Goal: Check status: Check status

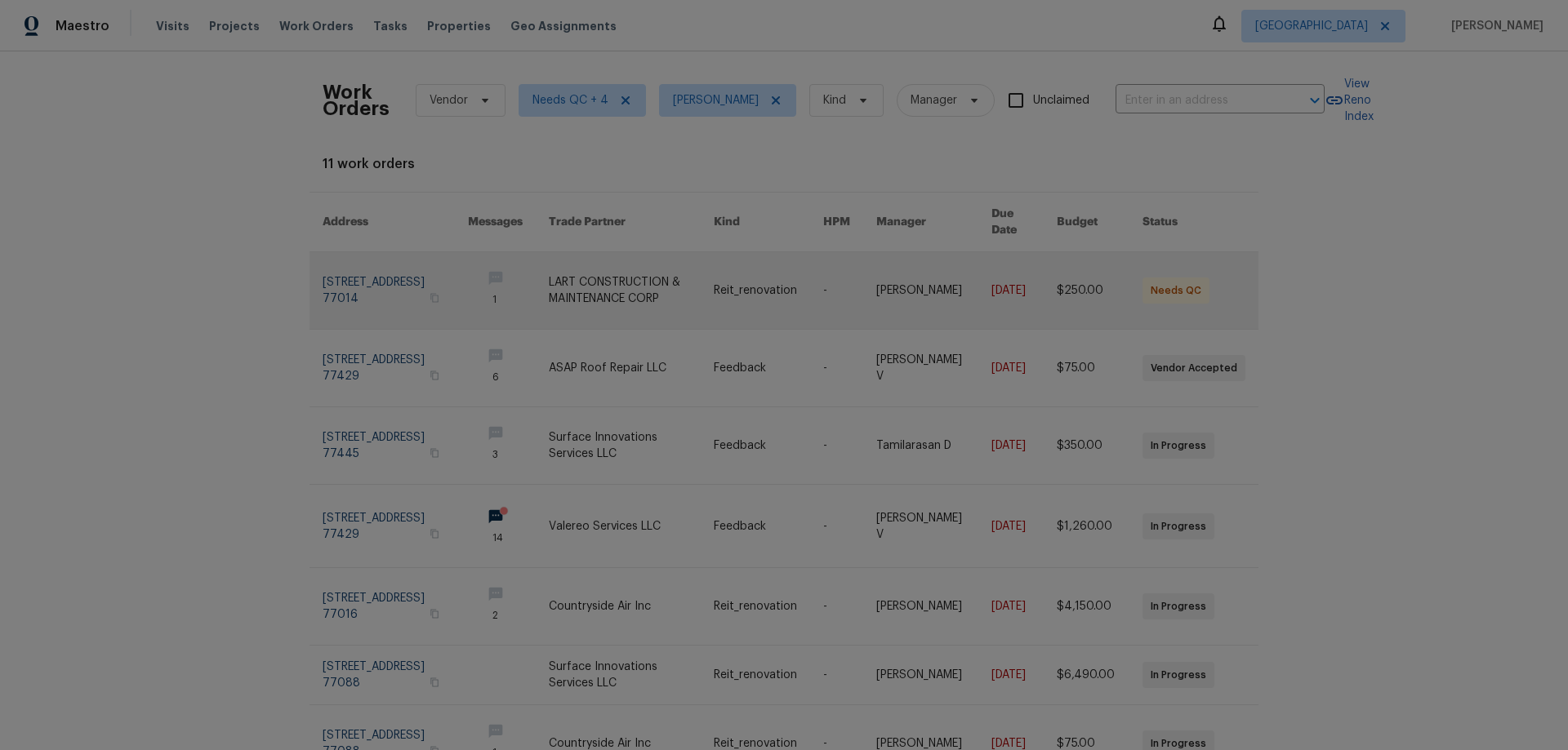
click at [382, 267] on link at bounding box center [395, 290] width 145 height 77
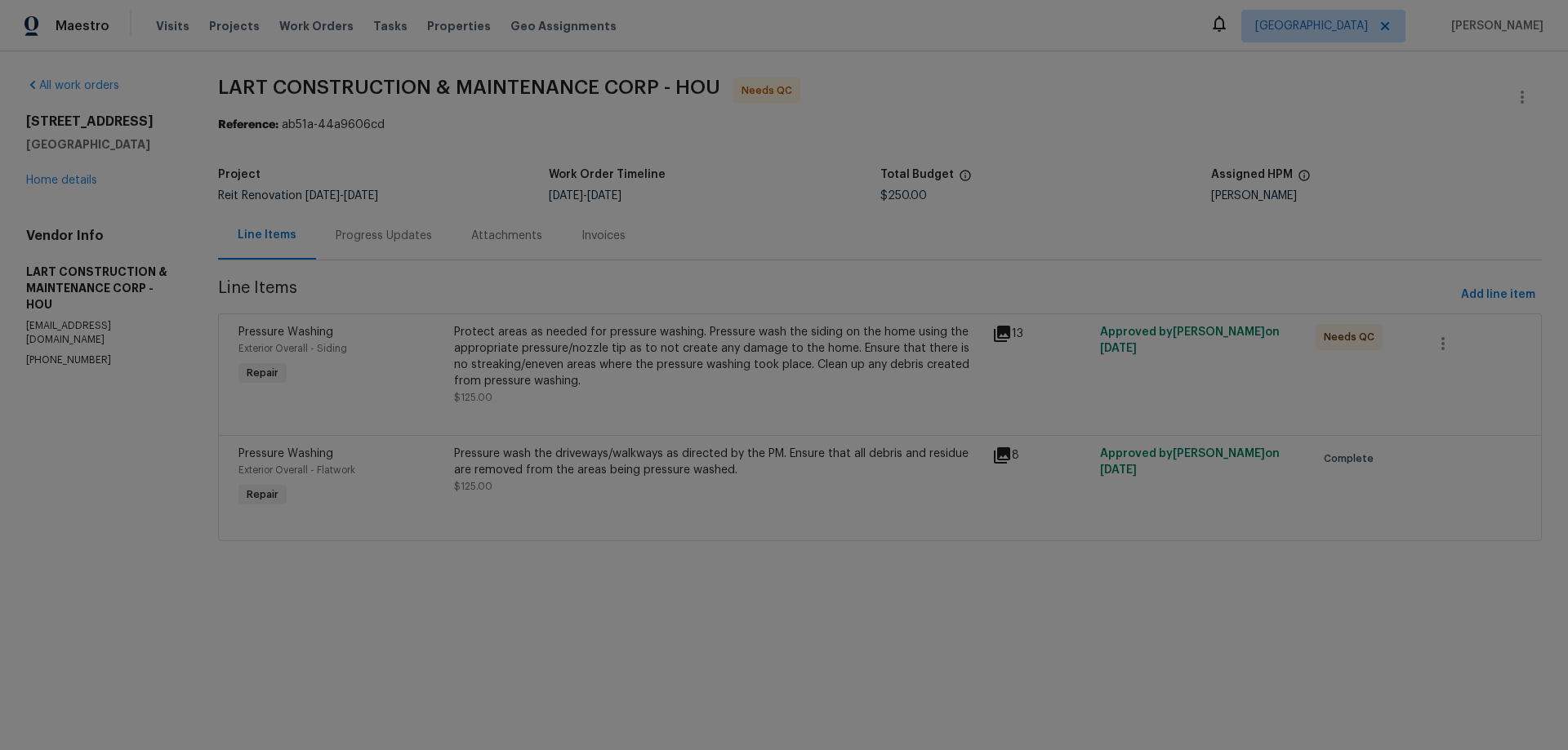
click at [405, 238] on div "Progress Updates" at bounding box center [383, 236] width 96 height 16
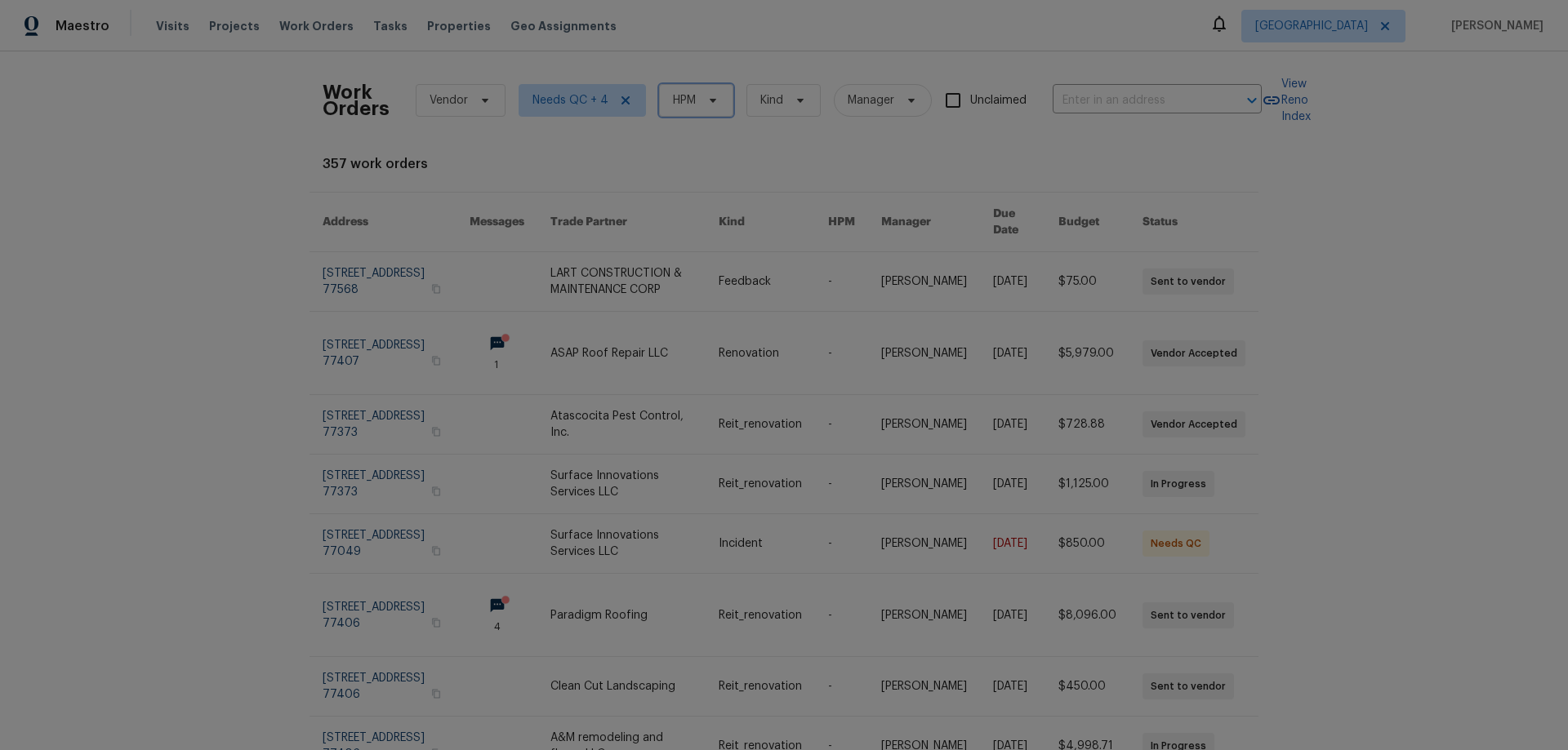
click at [701, 110] on span "HPM" at bounding box center [695, 100] width 74 height 33
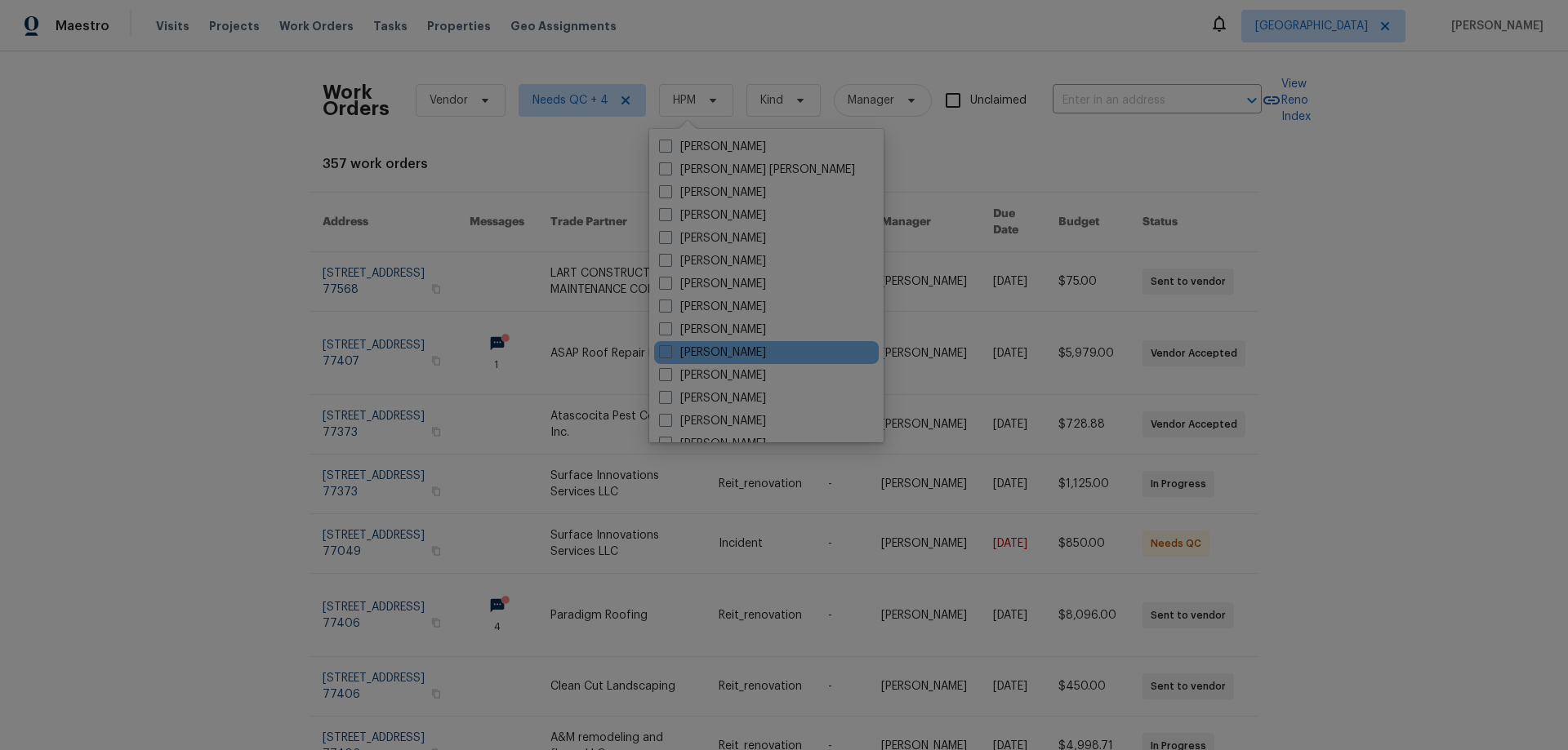
click at [713, 343] on div "[PERSON_NAME]" at bounding box center [767, 352] width 225 height 23
click at [714, 351] on label "[PERSON_NAME]" at bounding box center [712, 353] width 107 height 16
click at [670, 351] on input "[PERSON_NAME]" at bounding box center [664, 350] width 11 height 11
checkbox input "true"
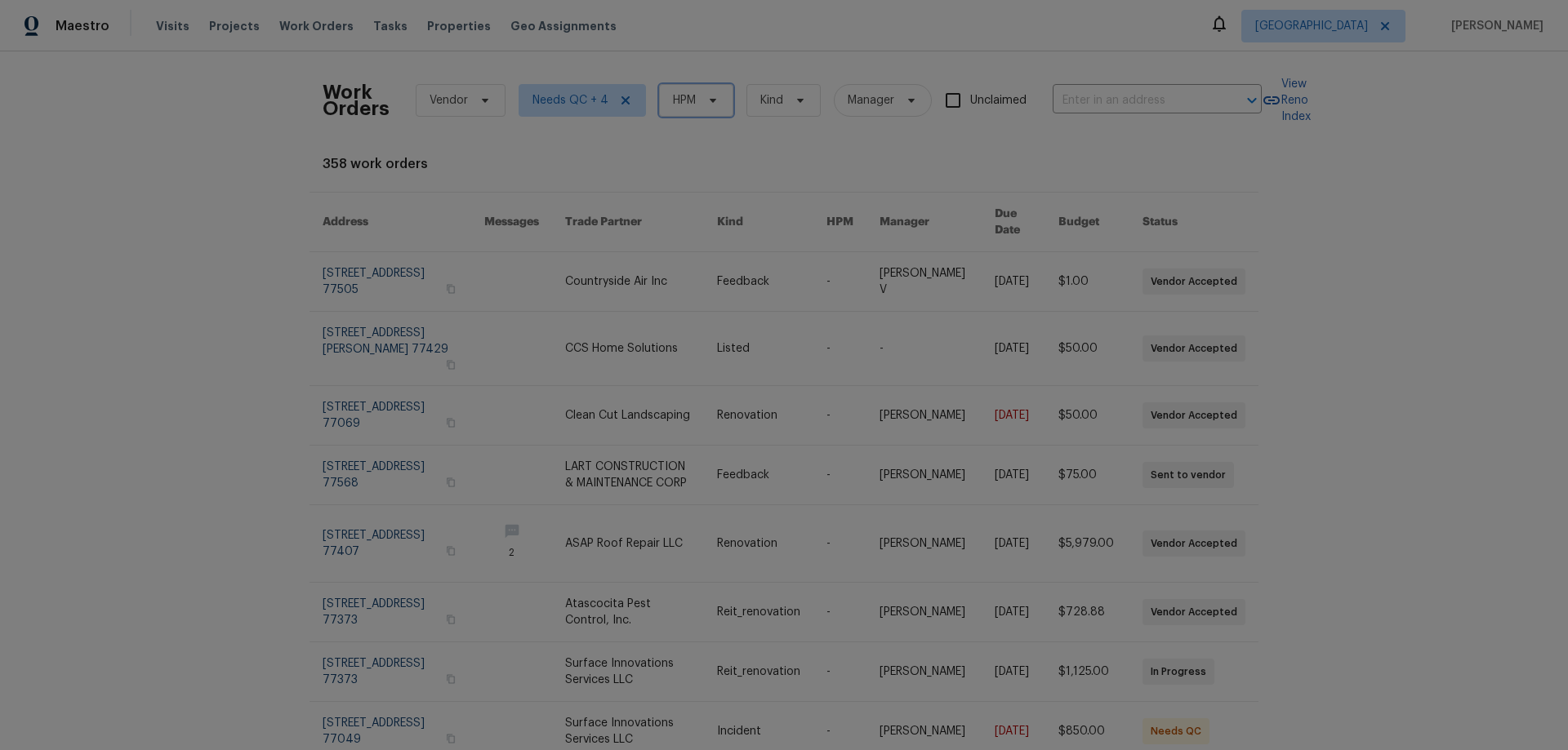
click at [699, 90] on span "HPM" at bounding box center [695, 100] width 74 height 33
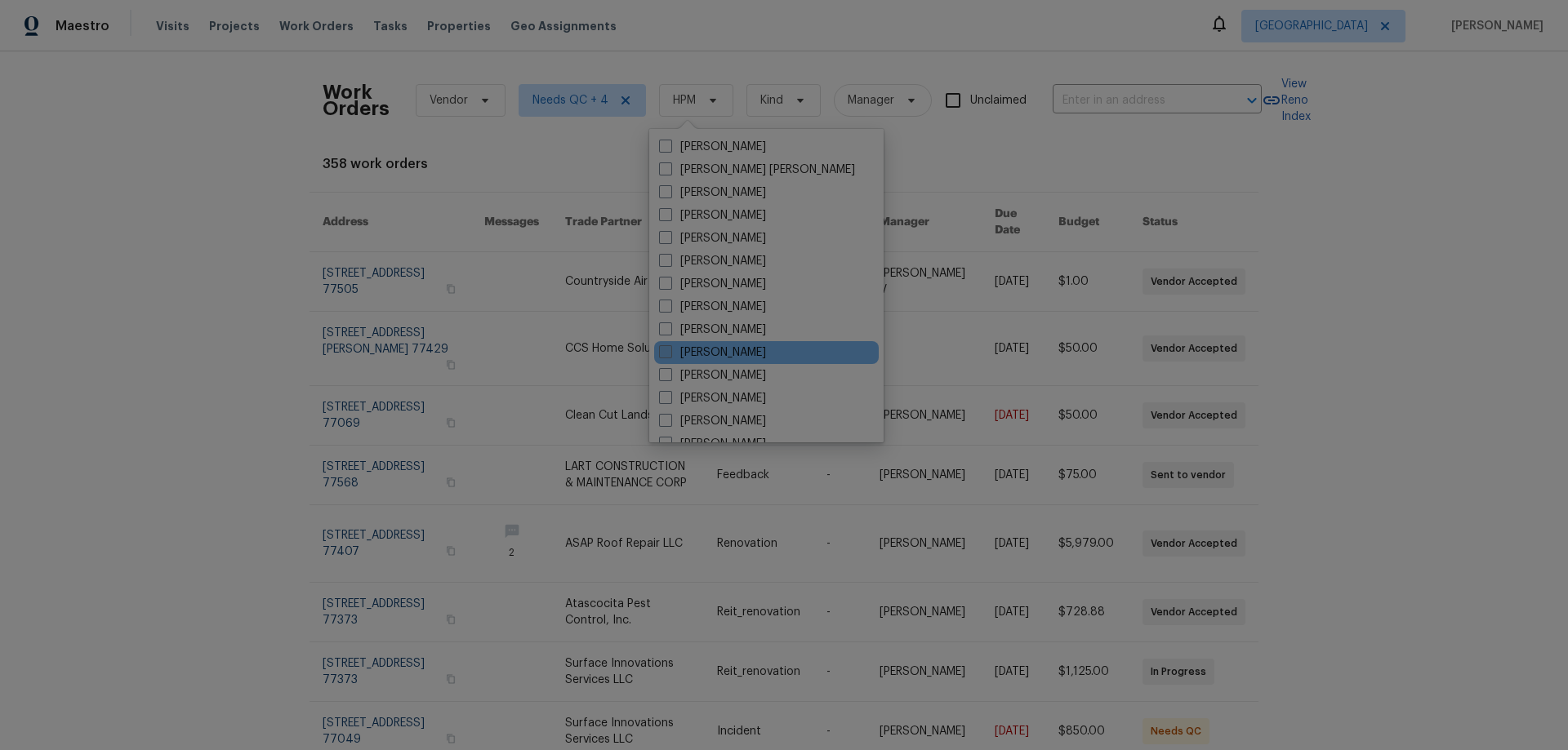
click at [717, 353] on label "[PERSON_NAME]" at bounding box center [712, 353] width 107 height 16
click at [670, 353] on input "[PERSON_NAME]" at bounding box center [664, 350] width 11 height 11
checkbox input "true"
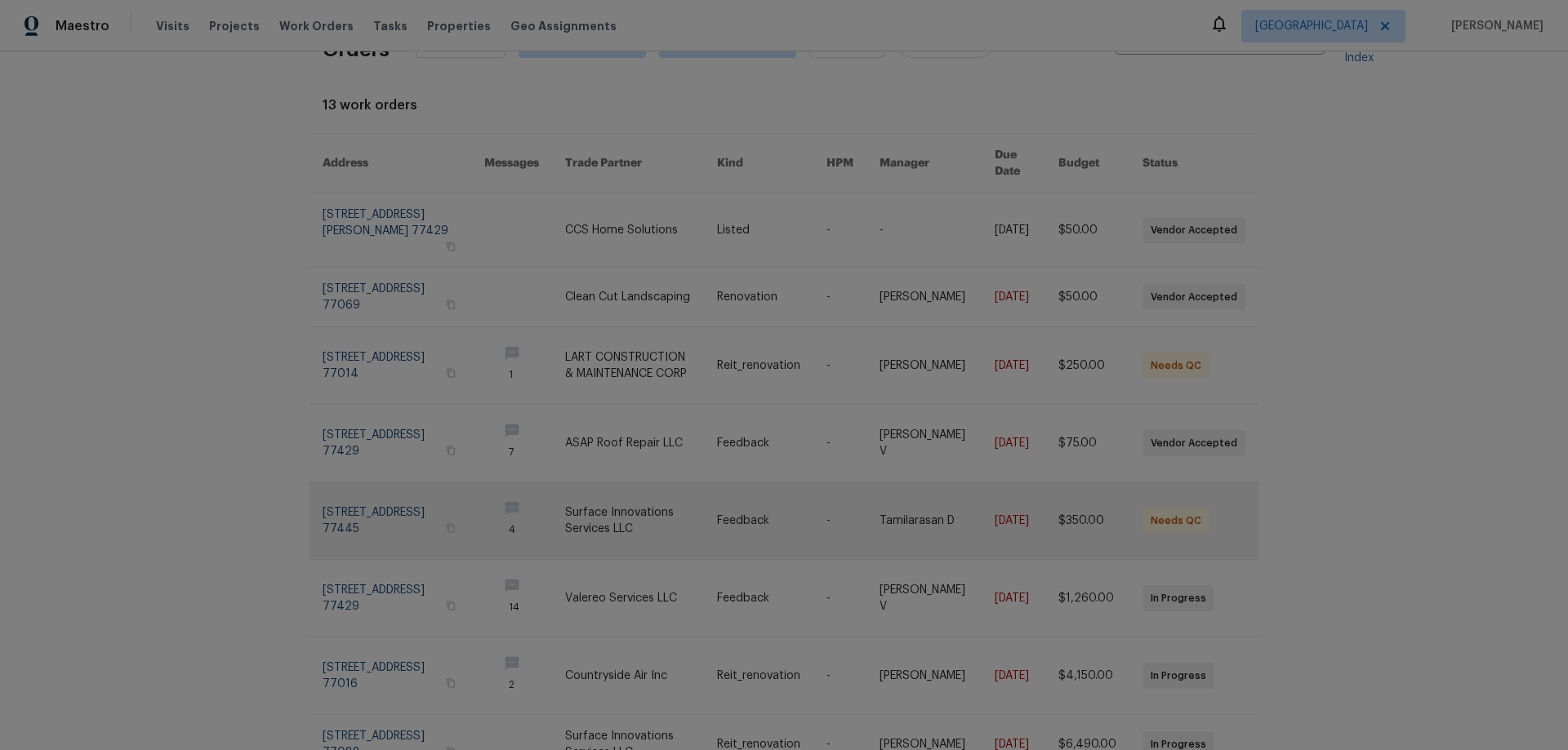
scroll to position [275, 0]
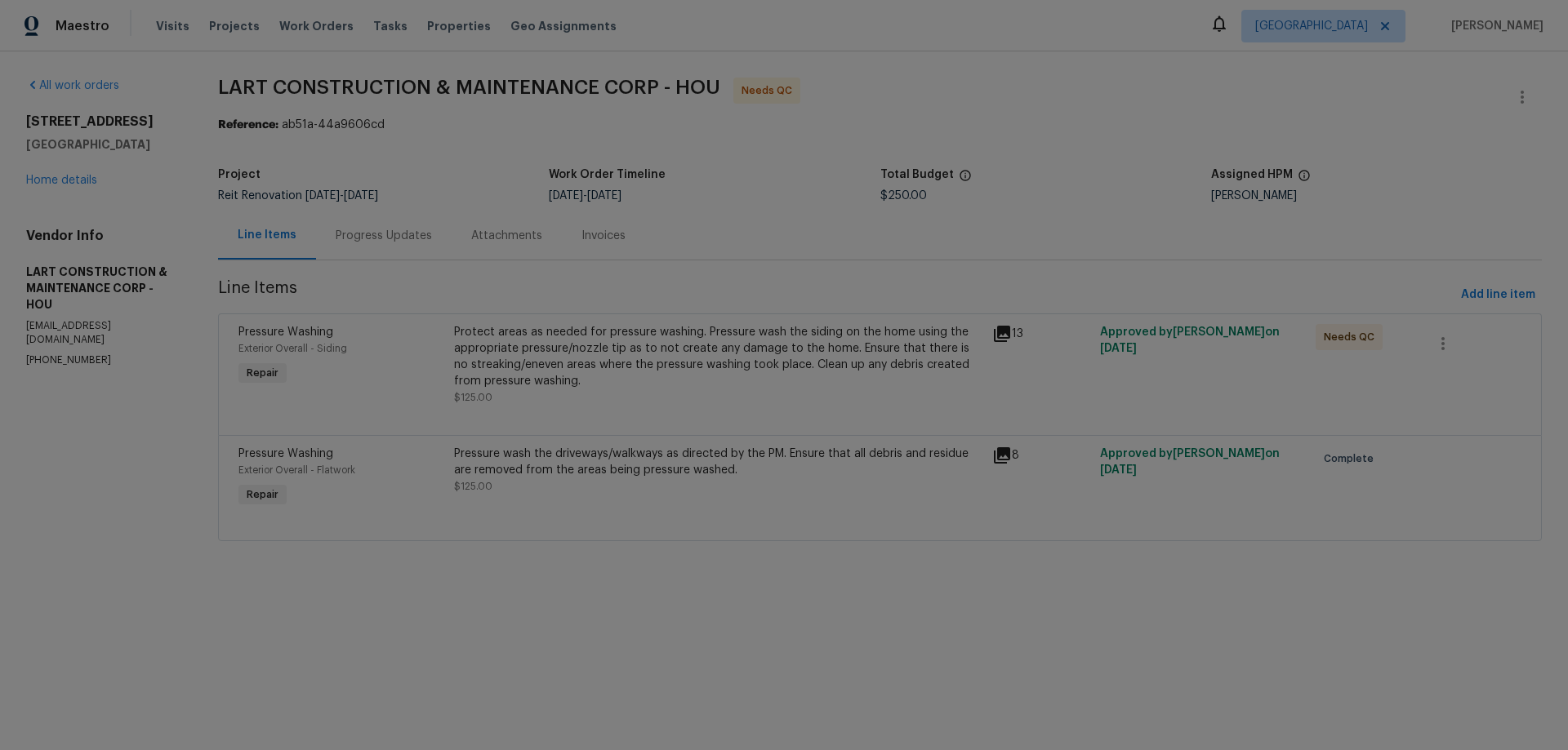
click at [640, 357] on div "Protect areas as needed for pressure washing. Pressure wash the siding on the h…" at bounding box center [718, 356] width 529 height 65
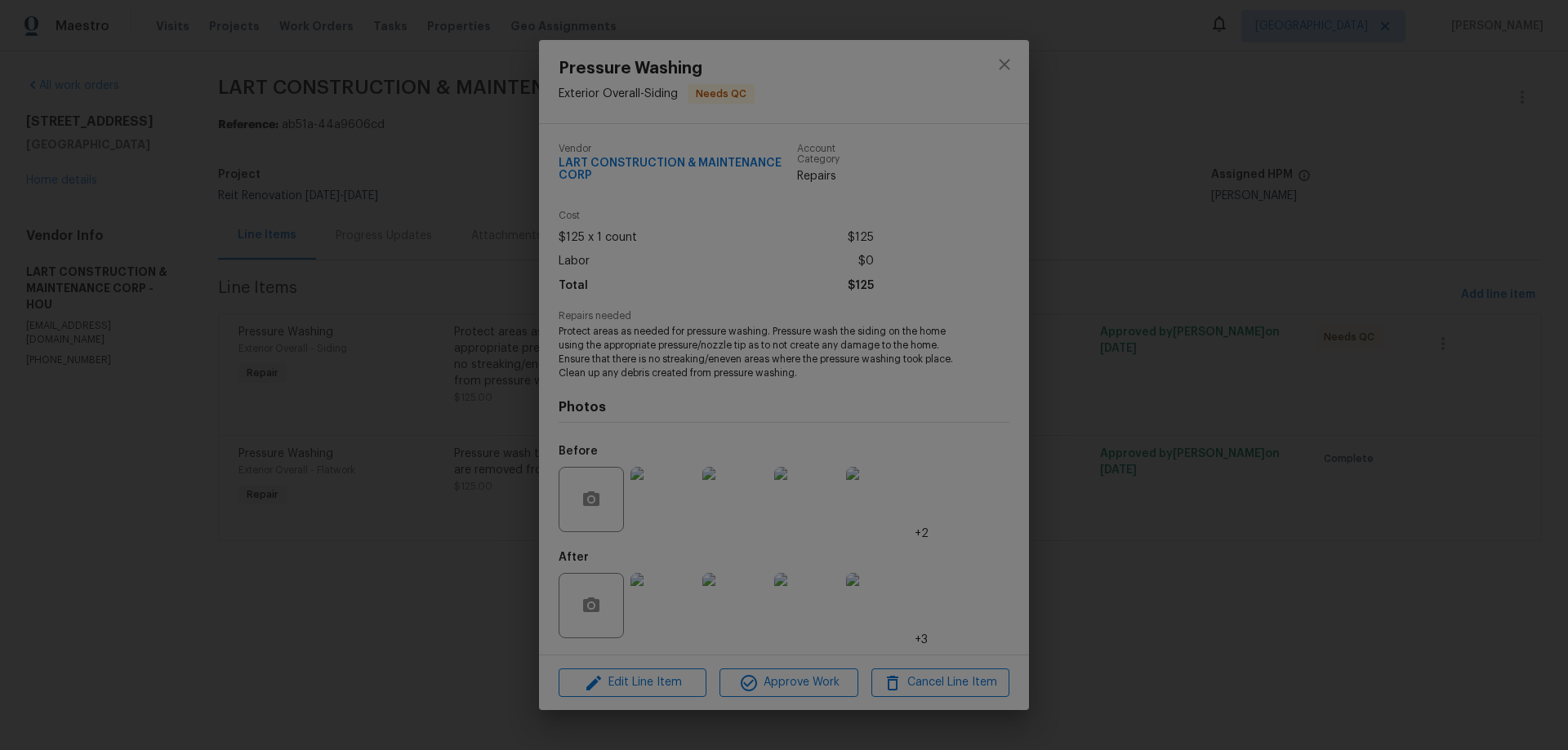
click at [678, 607] on img at bounding box center [662, 605] width 65 height 65
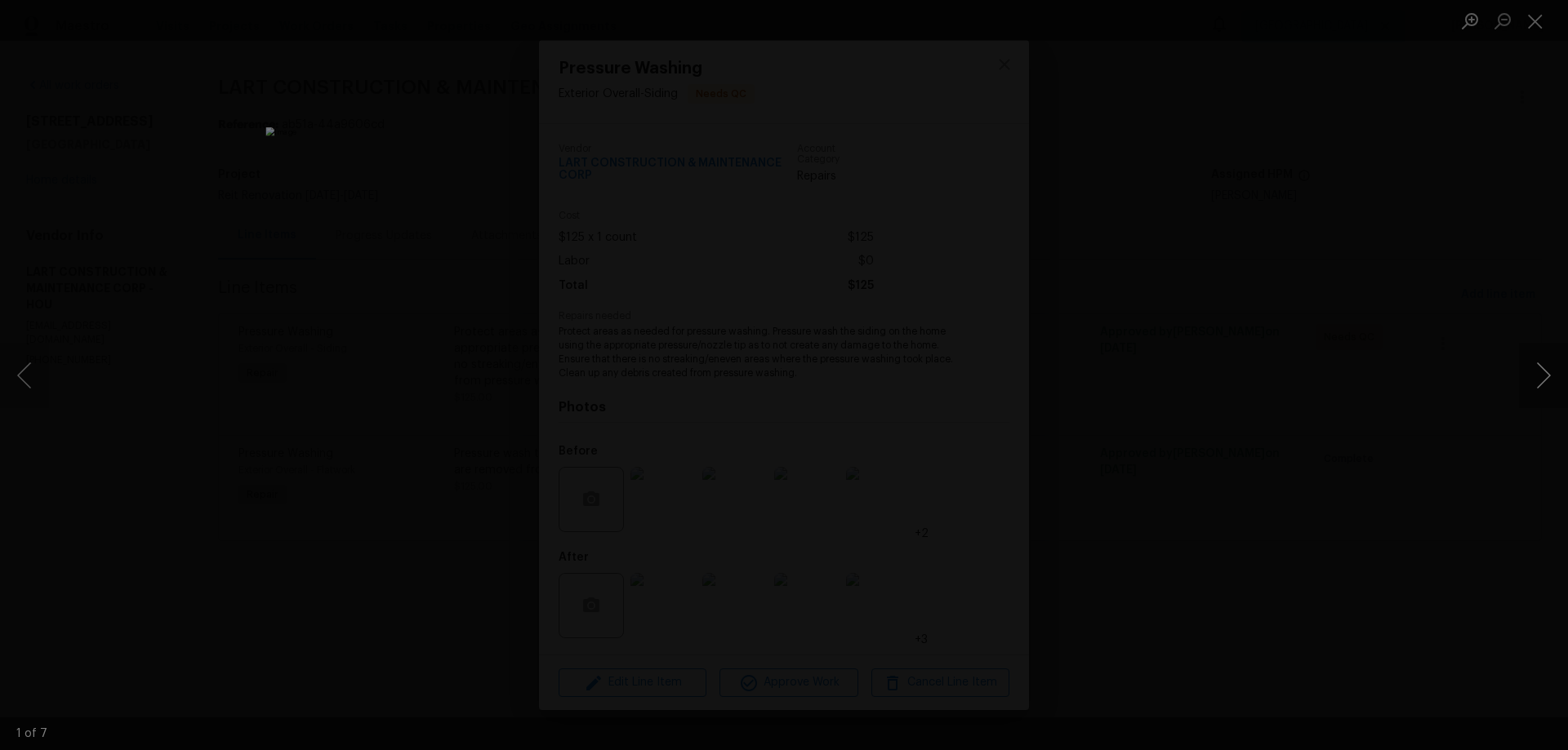
click at [1538, 372] on button "Next image" at bounding box center [1543, 375] width 49 height 65
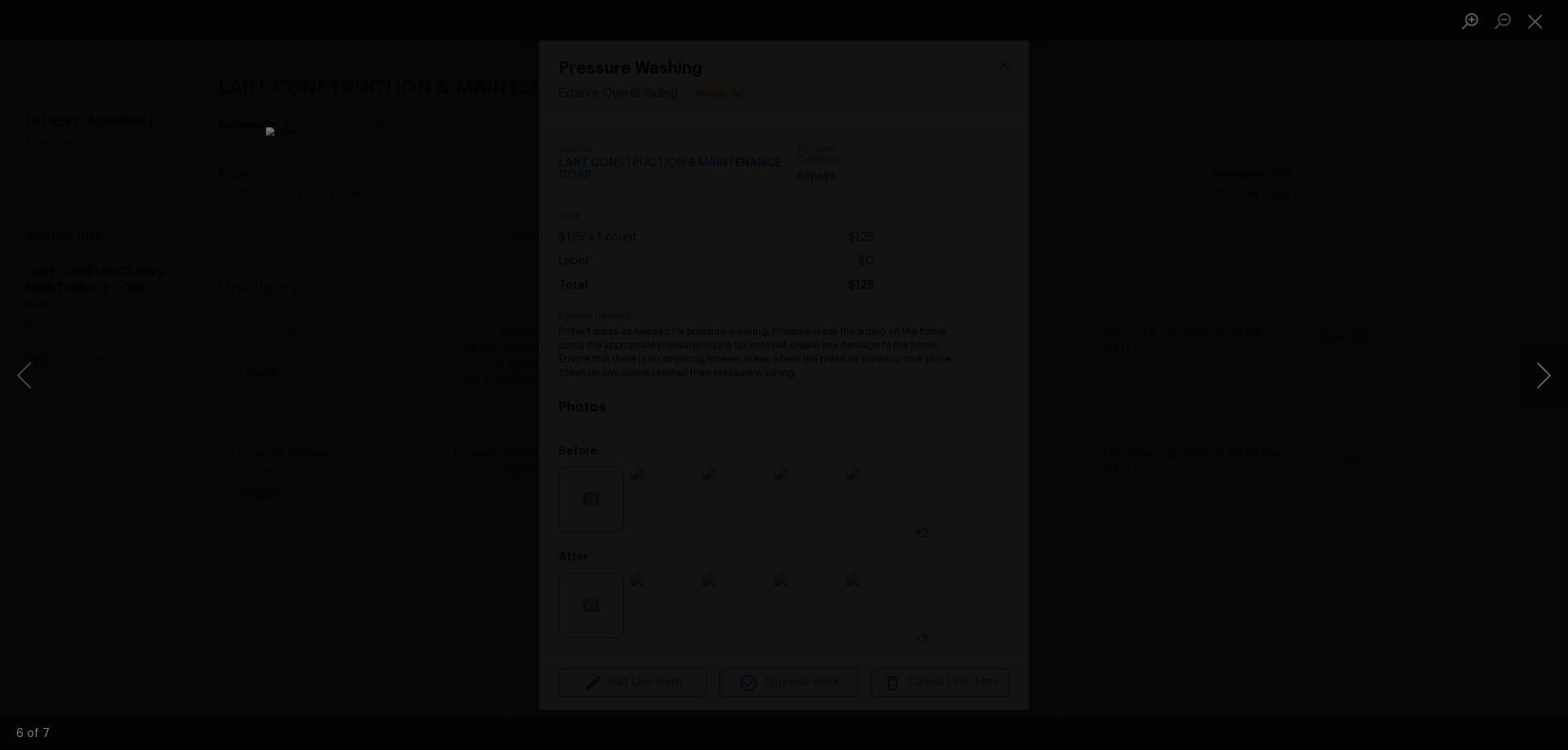
click at [1538, 372] on button "Next image" at bounding box center [1543, 375] width 49 height 65
click at [1445, 371] on div "Lightbox" at bounding box center [784, 375] width 1568 height 750
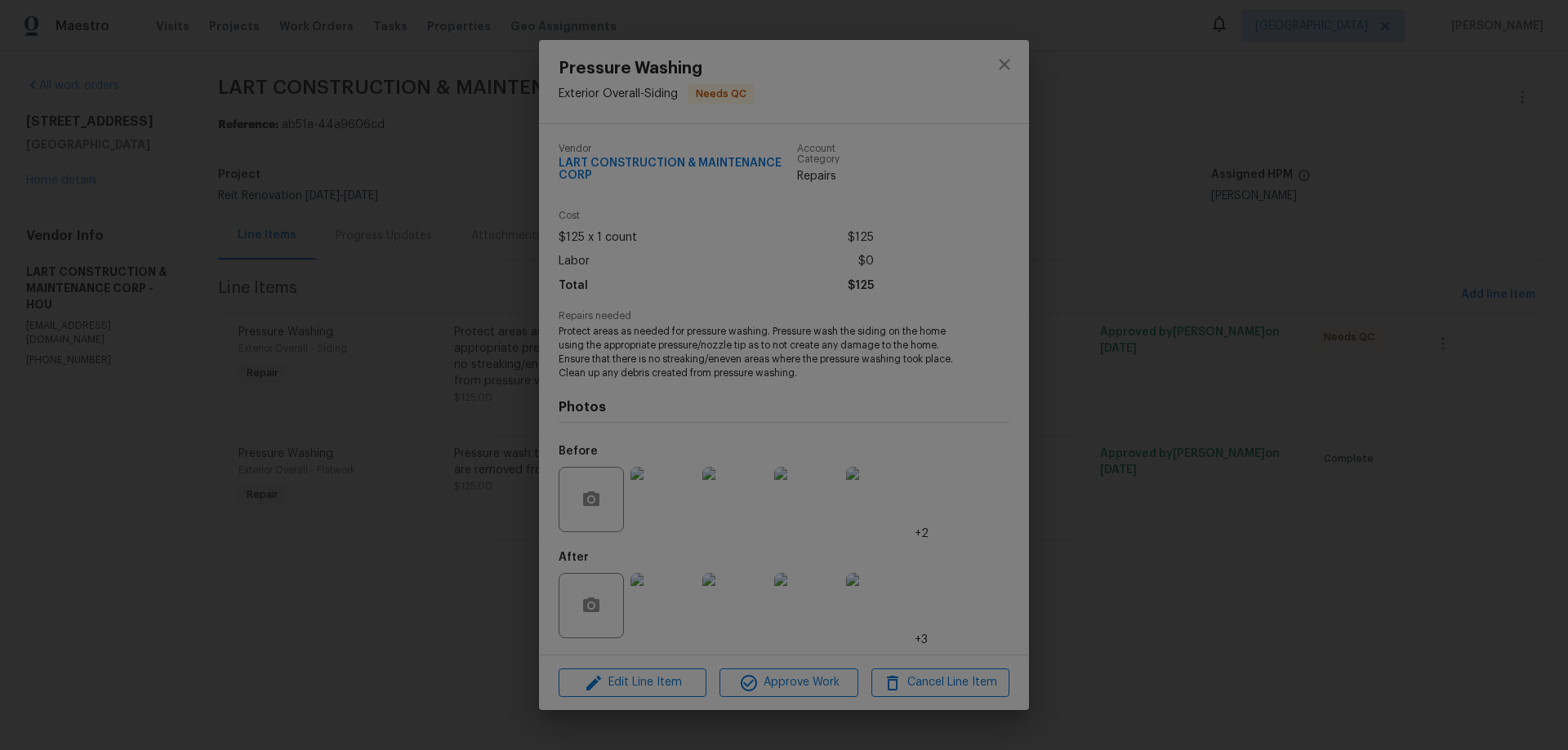
click at [1127, 614] on div "Pressure Washing Exterior Overall - Siding Needs QC Vendor LART CONSTRUCTION & …" at bounding box center [784, 375] width 1568 height 750
